Goal: Information Seeking & Learning: Learn about a topic

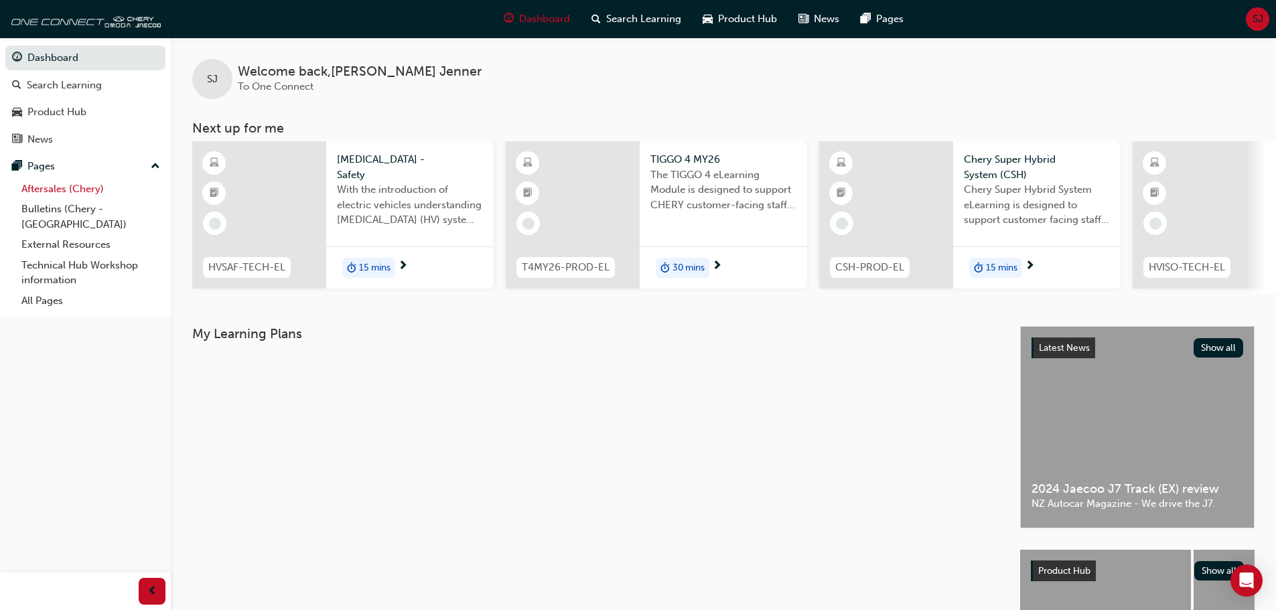
click at [64, 187] on link "Aftersales (Chery)" at bounding box center [90, 189] width 149 height 21
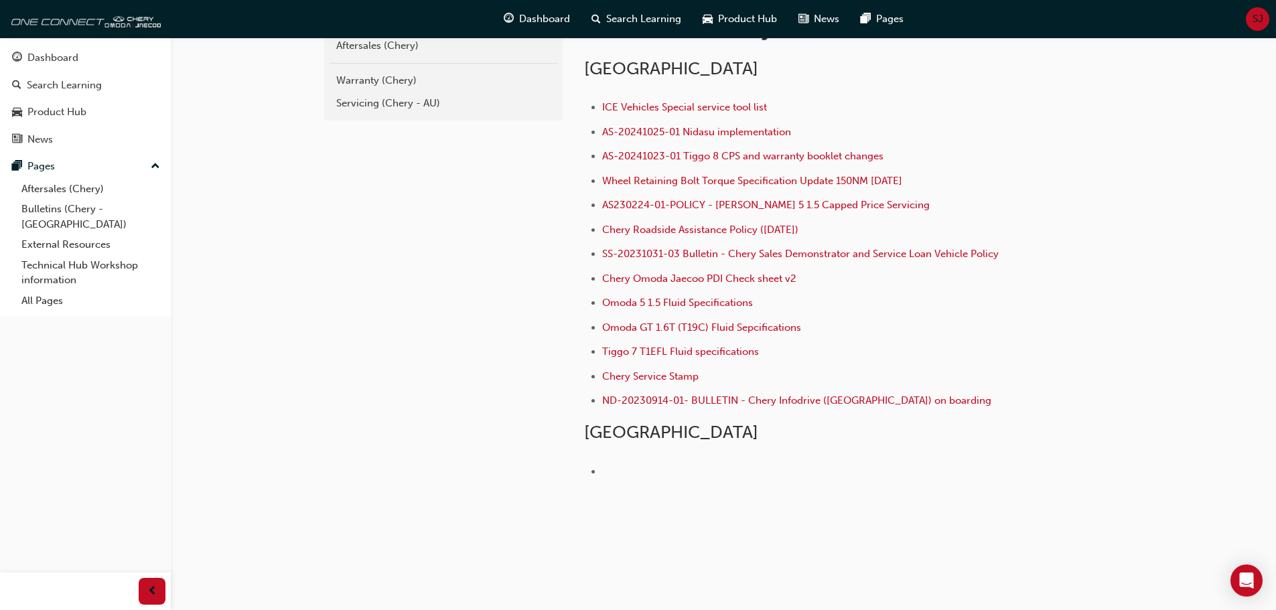
scroll to position [334, 0]
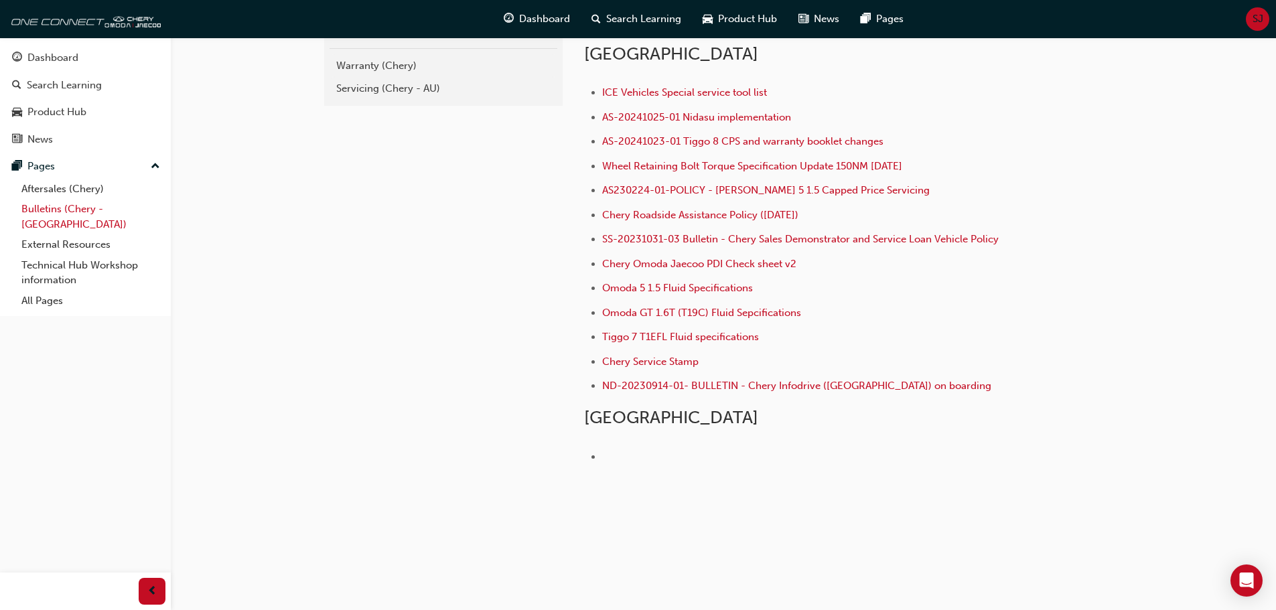
click at [54, 207] on link "Bulletins (Chery - [GEOGRAPHIC_DATA])" at bounding box center [90, 216] width 149 height 35
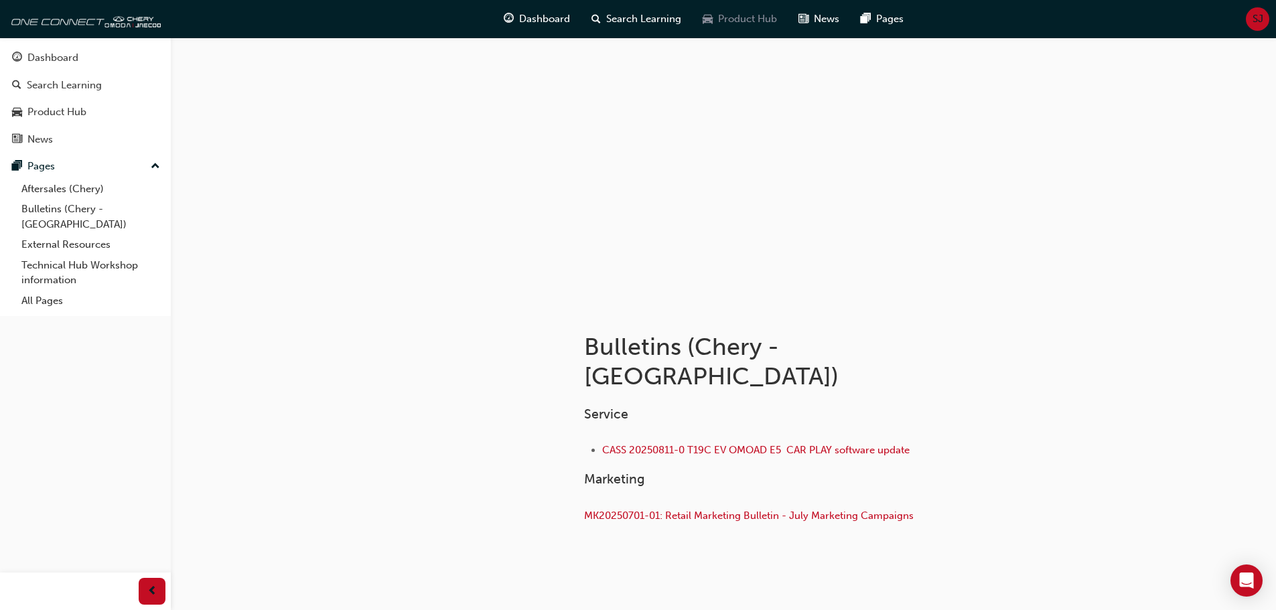
click at [737, 17] on span "Product Hub" at bounding box center [747, 18] width 59 height 15
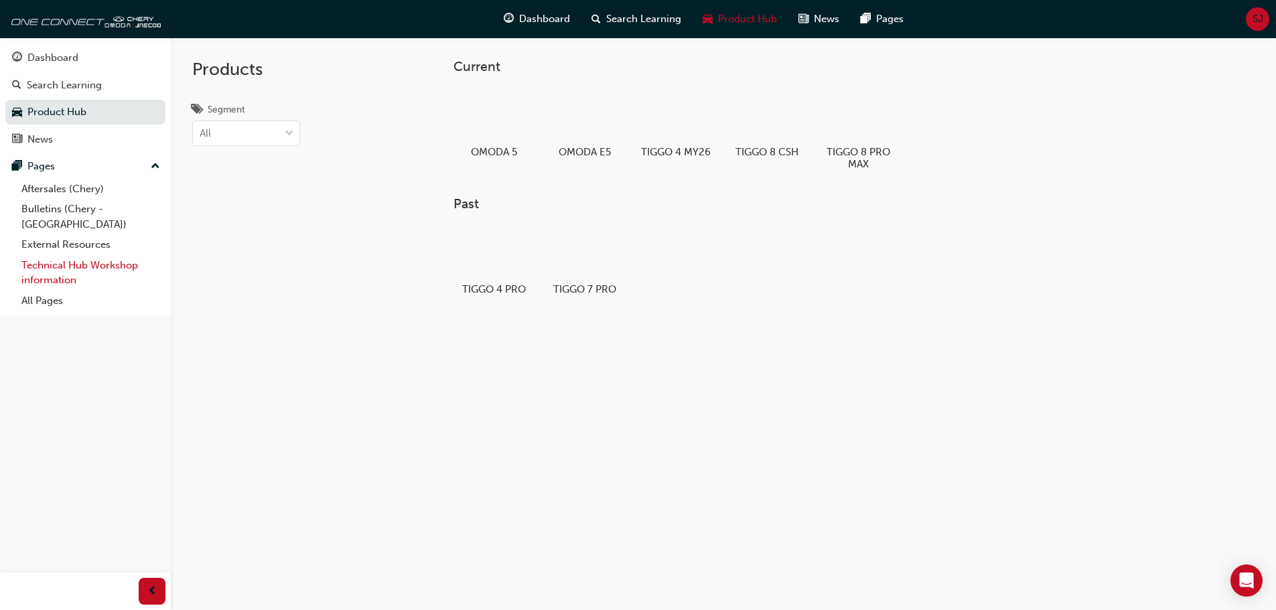
click at [61, 255] on link "Technical Hub Workshop information" at bounding box center [90, 272] width 149 height 35
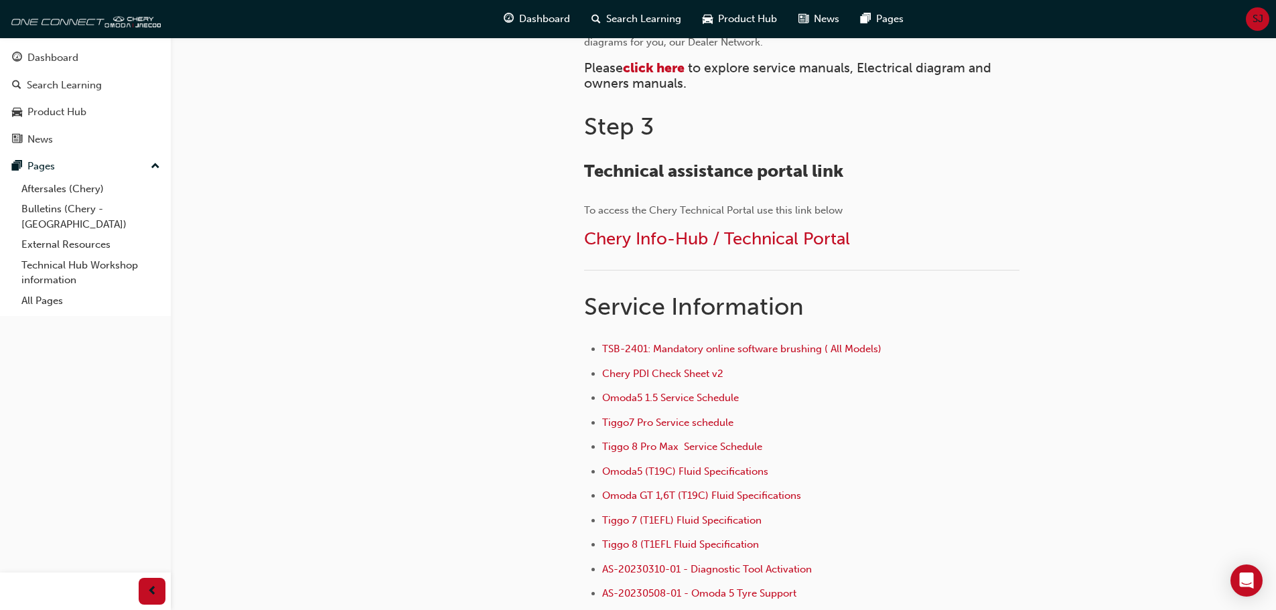
scroll to position [803, 0]
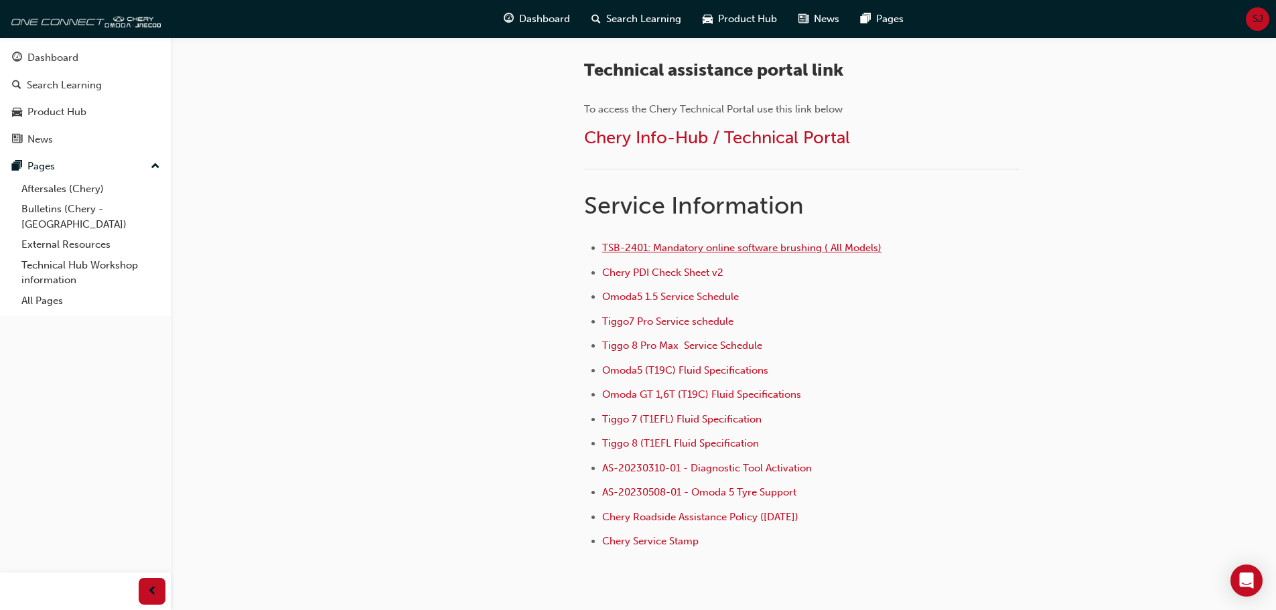
click at [789, 244] on span "TSB-2401: Mandatory online software brushing ( All Models)" at bounding box center [741, 248] width 279 height 12
